Goal: Check status

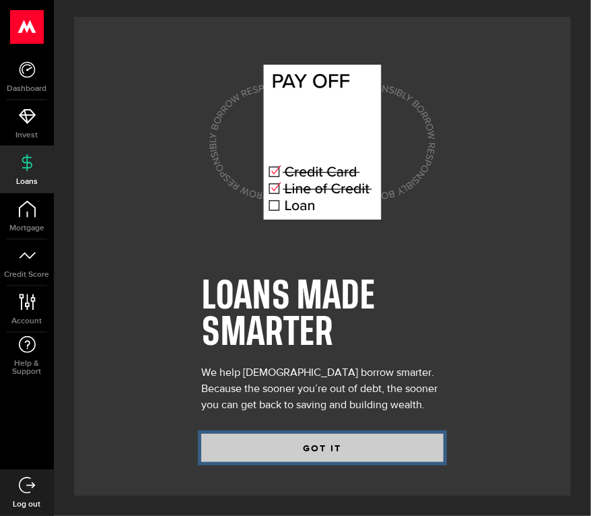
click at [376, 454] on button "GOT IT" at bounding box center [322, 447] width 242 height 28
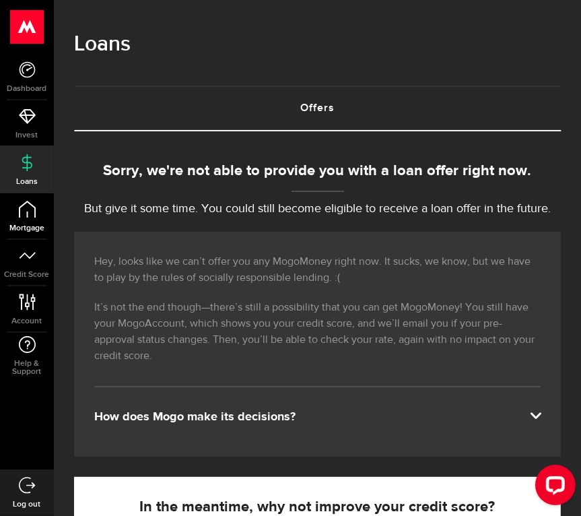
click at [23, 216] on icon at bounding box center [27, 209] width 17 height 17
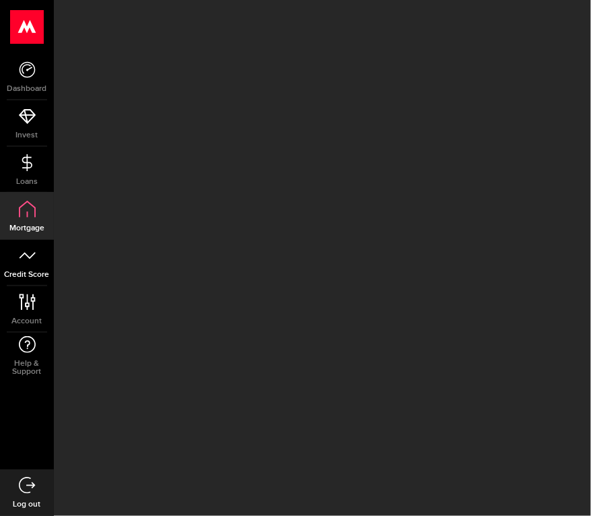
click at [28, 259] on icon at bounding box center [27, 255] width 17 height 17
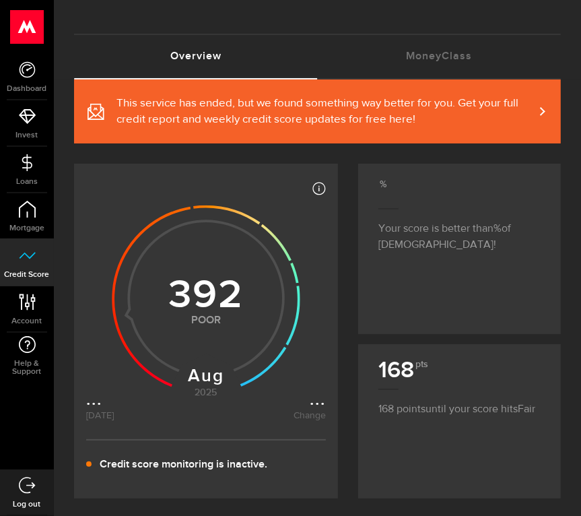
scroll to position [135, 0]
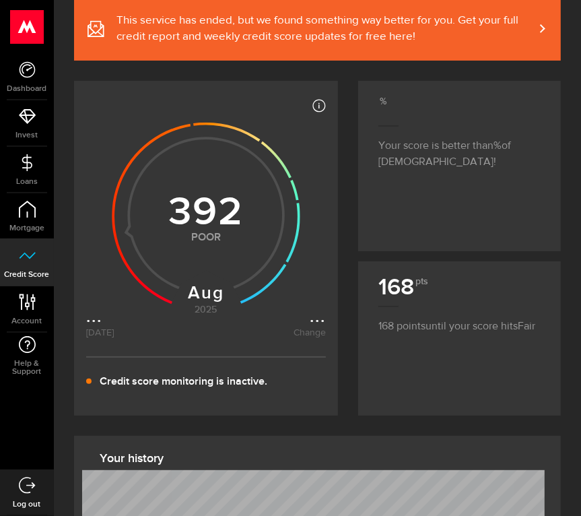
drag, startPoint x: 184, startPoint y: 367, endPoint x: 209, endPoint y: 374, distance: 26.4
click at [186, 366] on footer "Credit score monitoring is inactive." at bounding box center [206, 379] width 240 height 47
click at [253, 388] on footer "Credit score monitoring is inactive." at bounding box center [206, 379] width 240 height 47
drag, startPoint x: 269, startPoint y: 380, endPoint x: 307, endPoint y: 328, distance: 64.5
click at [270, 379] on footer "Credit score monitoring is inactive." at bounding box center [206, 379] width 240 height 47
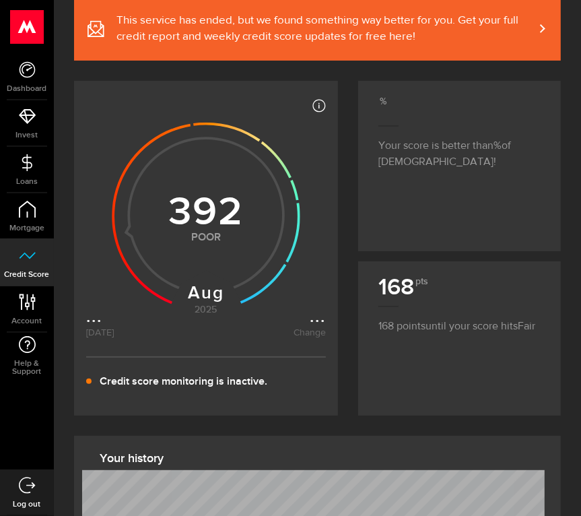
click at [320, 333] on icon at bounding box center [206, 213] width 240 height 246
